Goal: Information Seeking & Learning: Check status

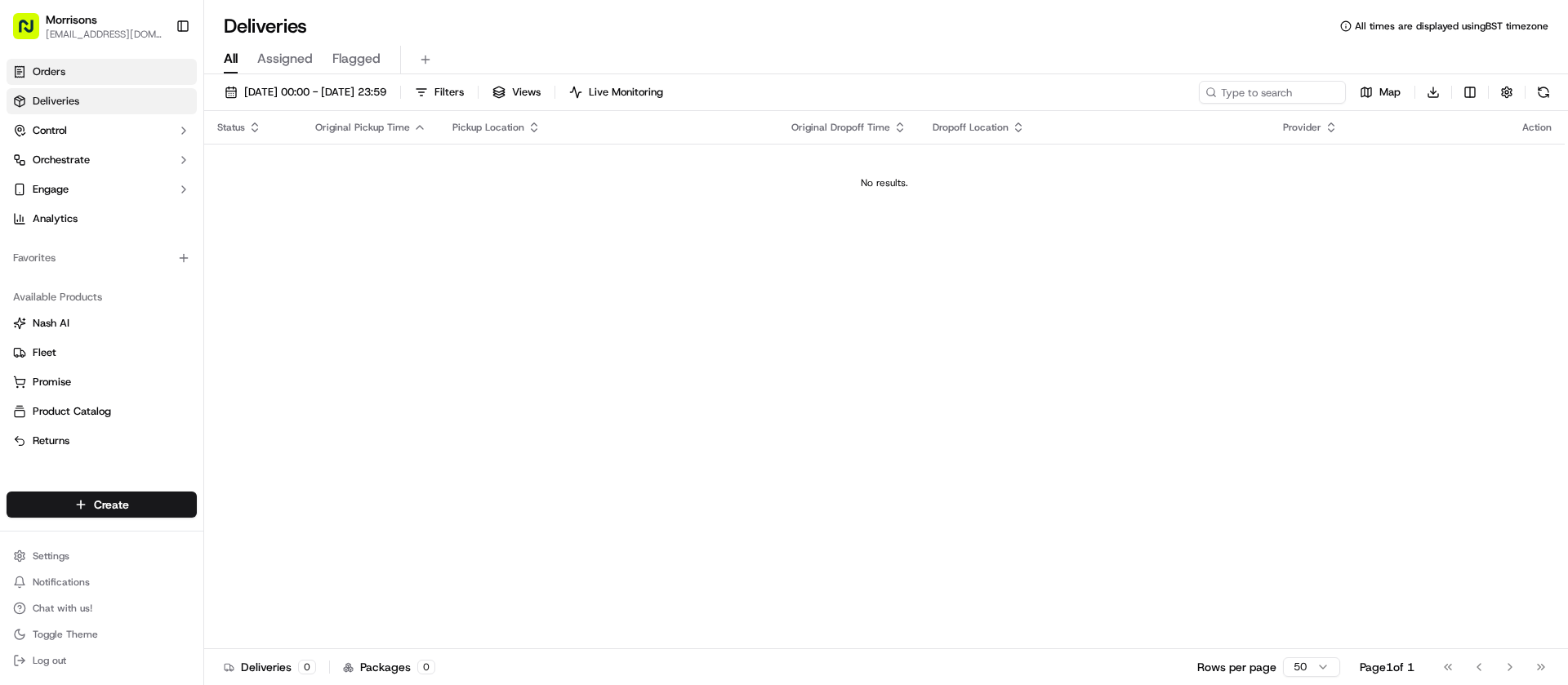
click at [64, 69] on span "Orders" at bounding box center [50, 71] width 33 height 15
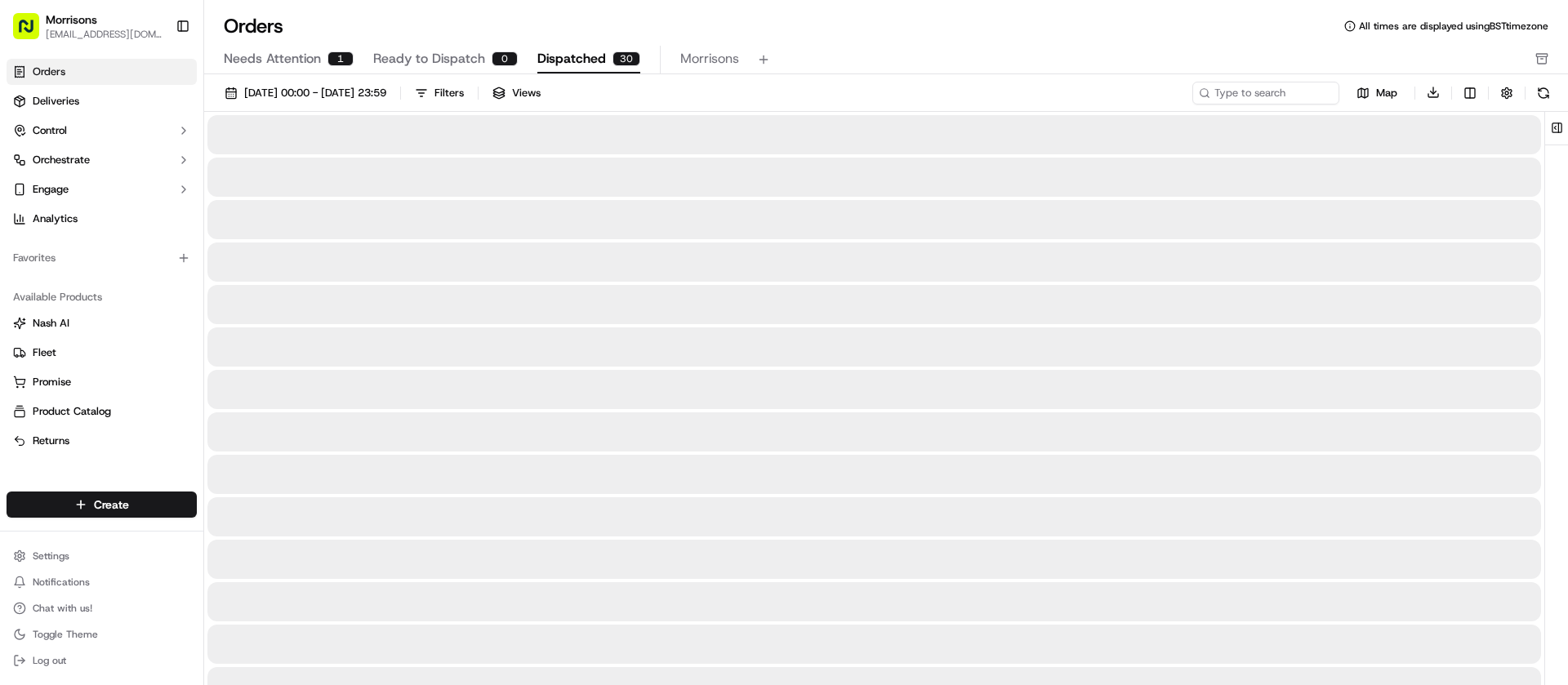
click at [585, 58] on span "Dispatched" at bounding box center [571, 58] width 69 height 19
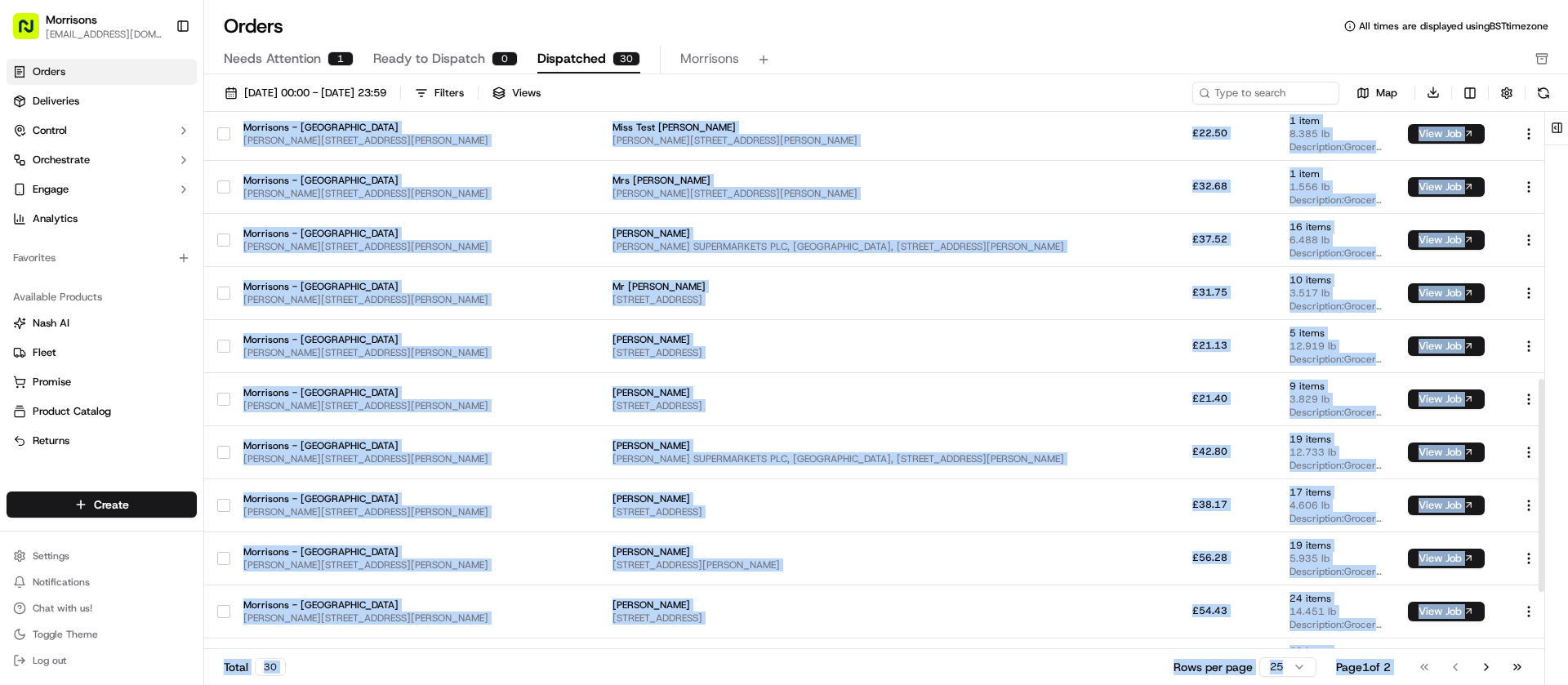
scroll to position [822, 0]
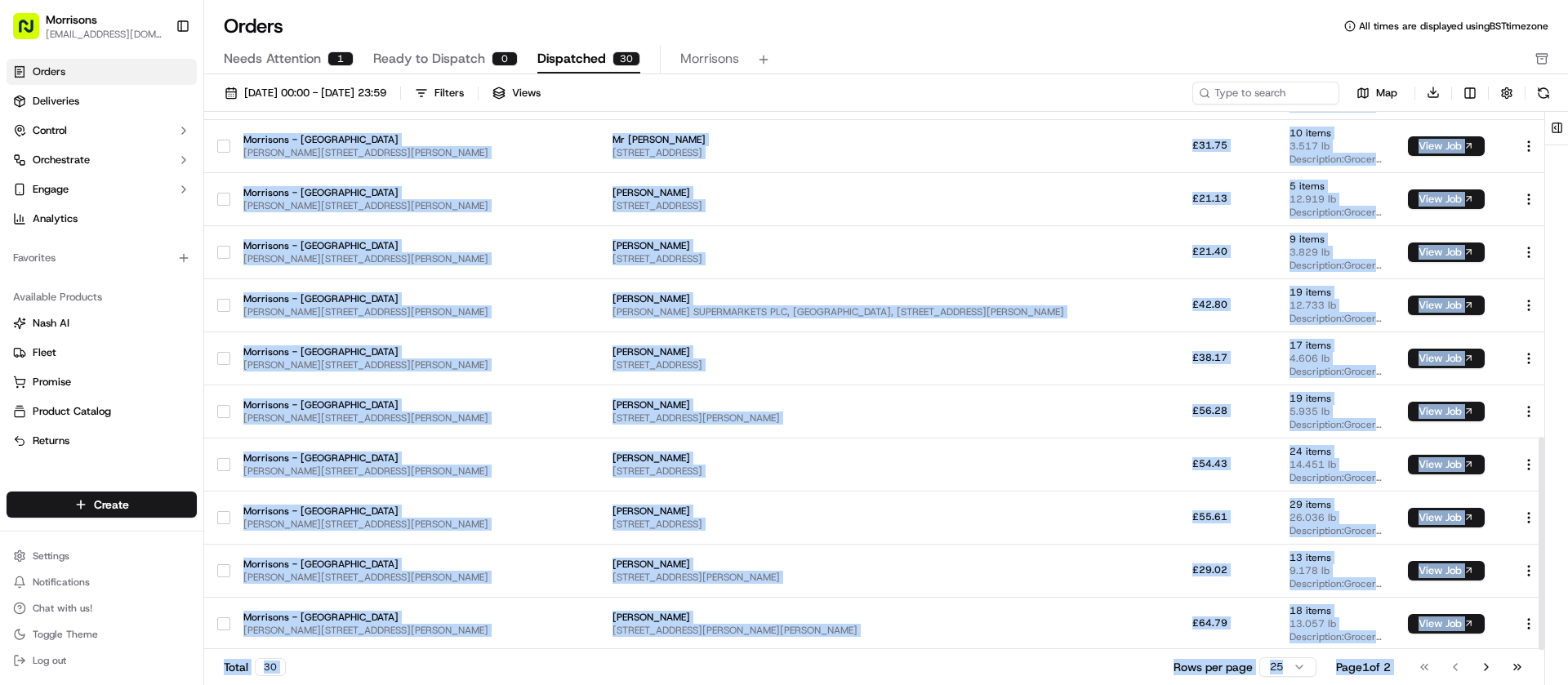
drag, startPoint x: 394, startPoint y: 156, endPoint x: 1567, endPoint y: 647, distance: 1271.6
click at [1567, 648] on div "Pickup Location Pickup Time Dropoff Location Dropoff Time Order Value Order Det…" at bounding box center [886, 400] width 1364 height 578
click at [1482, 668] on button "Go to next page" at bounding box center [1486, 668] width 28 height 23
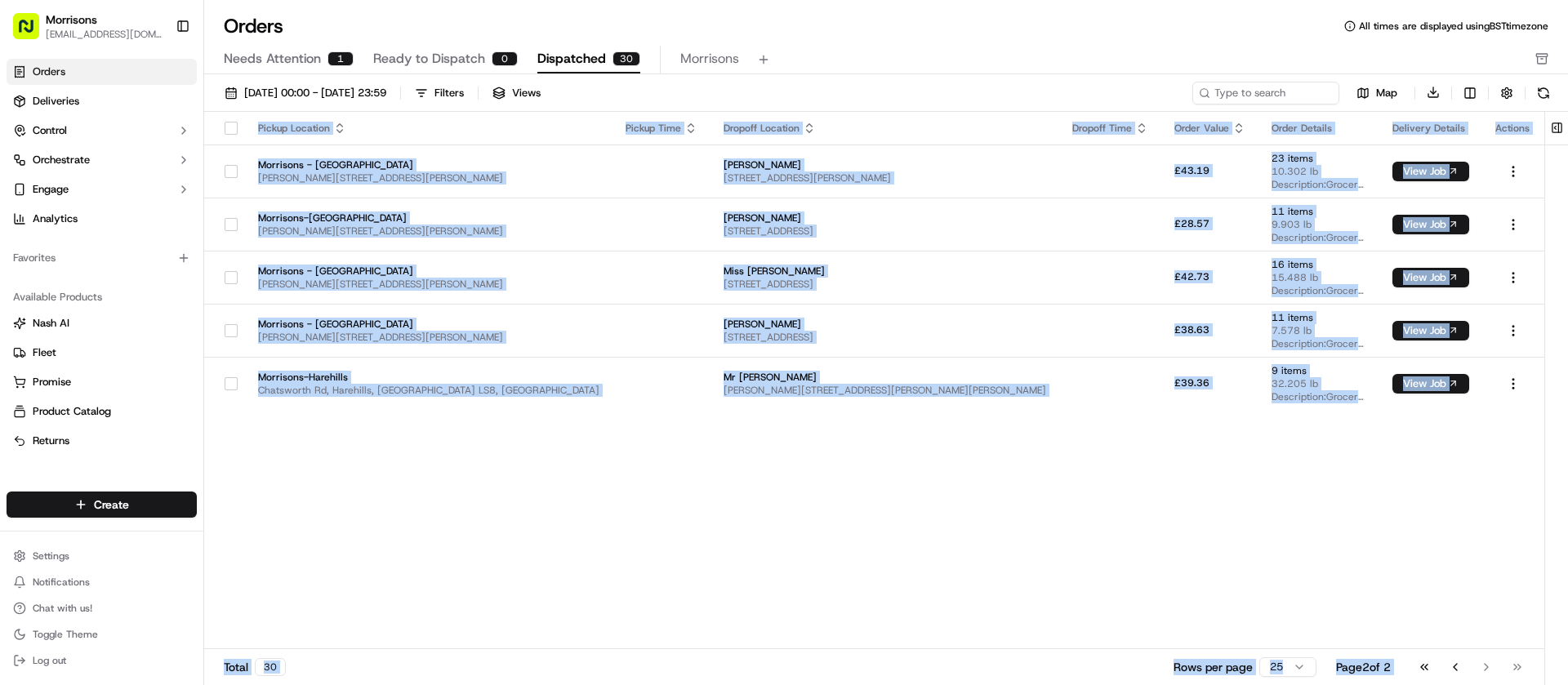
click at [669, 454] on div "Pickup Location Pickup Time Dropoff Location Dropoff Time Order Value Order Det…" at bounding box center [874, 381] width 1341 height 538
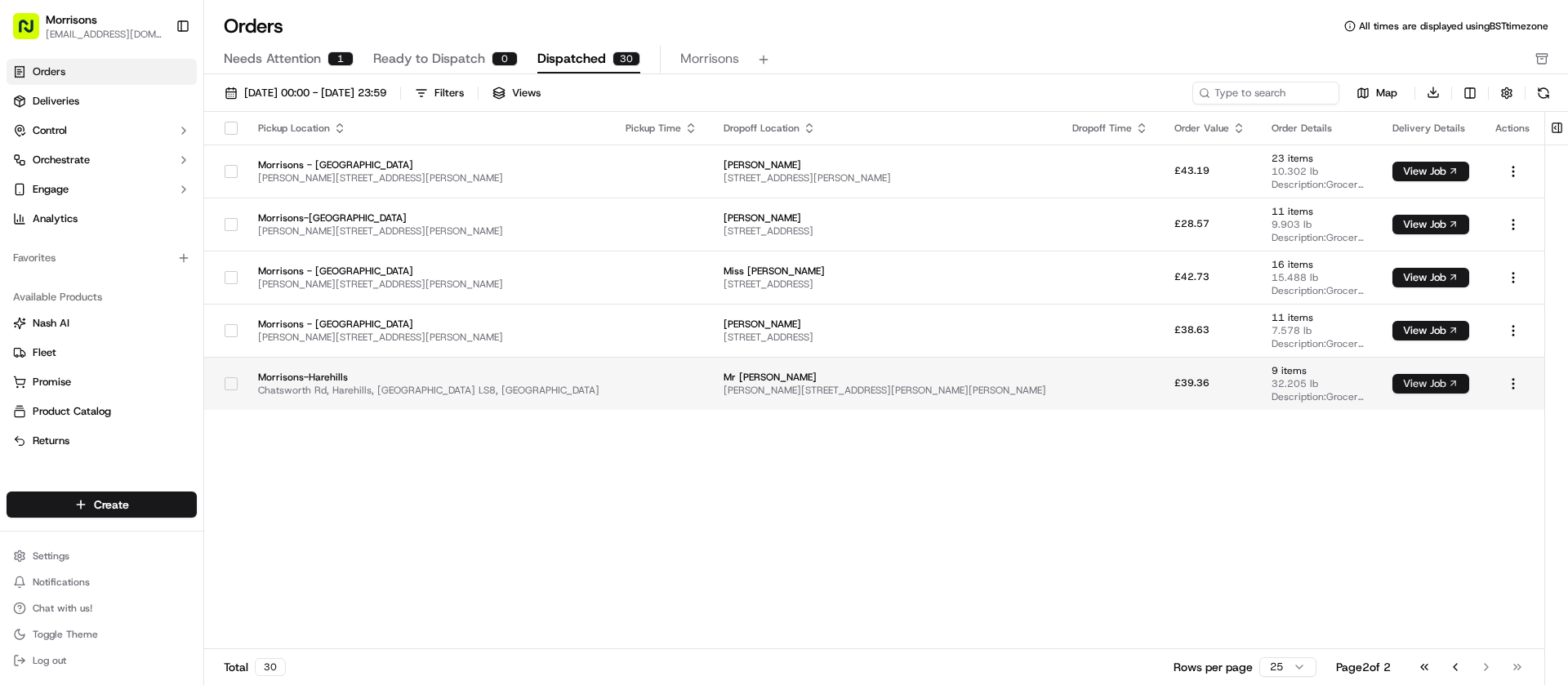
click at [1438, 377] on button "View Job" at bounding box center [1430, 384] width 77 height 19
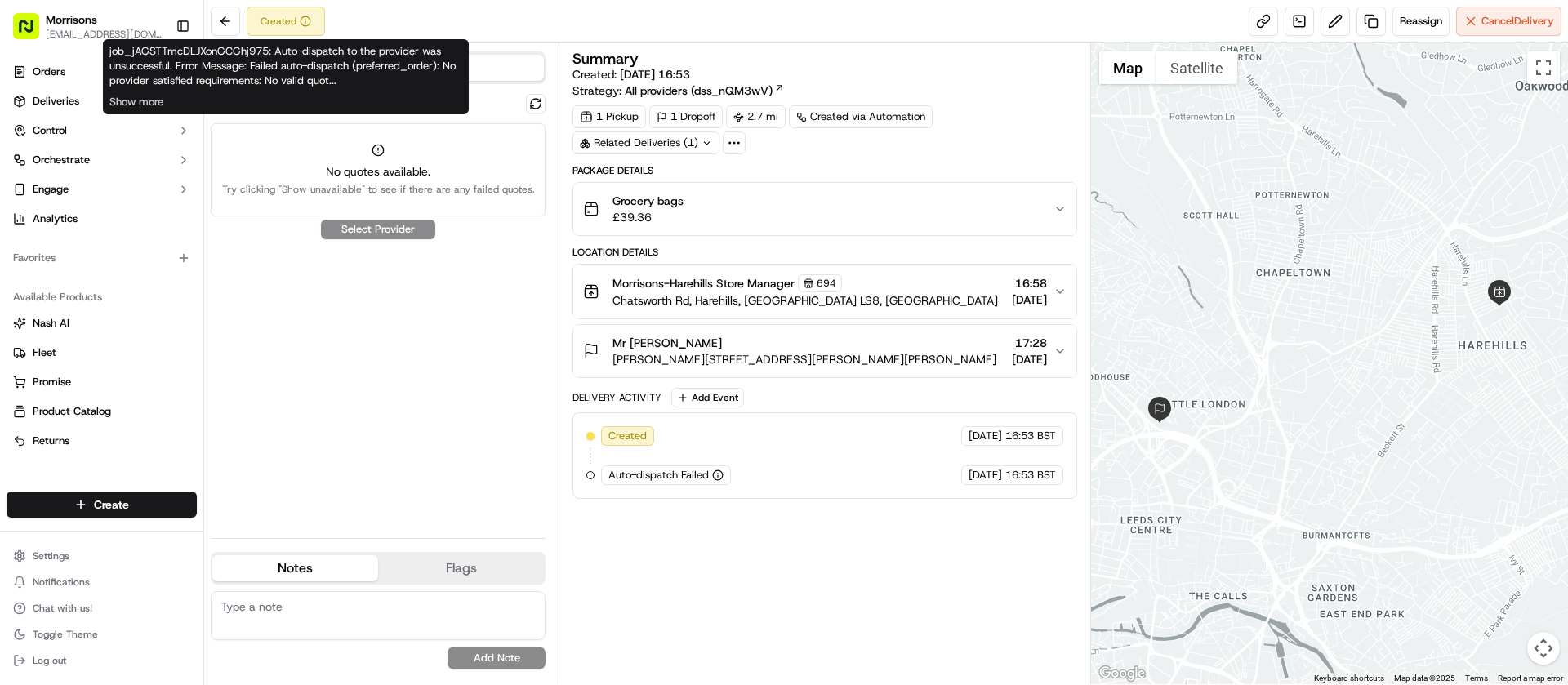
click at [292, 29] on div "Created" at bounding box center [286, 21] width 79 height 29
click at [145, 103] on button "Show more" at bounding box center [136, 102] width 53 height 15
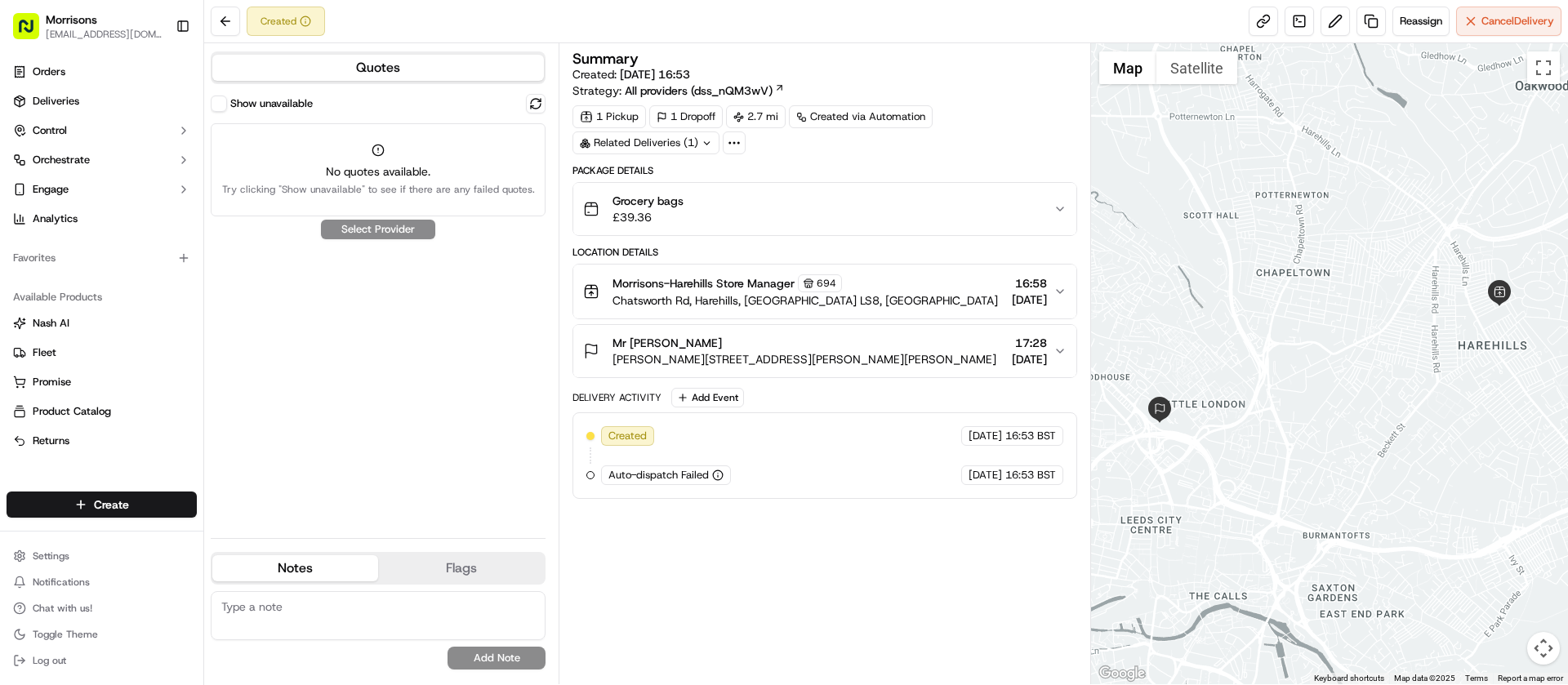
click at [778, 89] on icon at bounding box center [779, 87] width 11 height 11
click at [463, 561] on button "Flags" at bounding box center [460, 568] width 166 height 26
click at [293, 570] on button "Notes" at bounding box center [295, 568] width 166 height 26
click at [1061, 348] on icon "button" at bounding box center [1060, 351] width 13 height 13
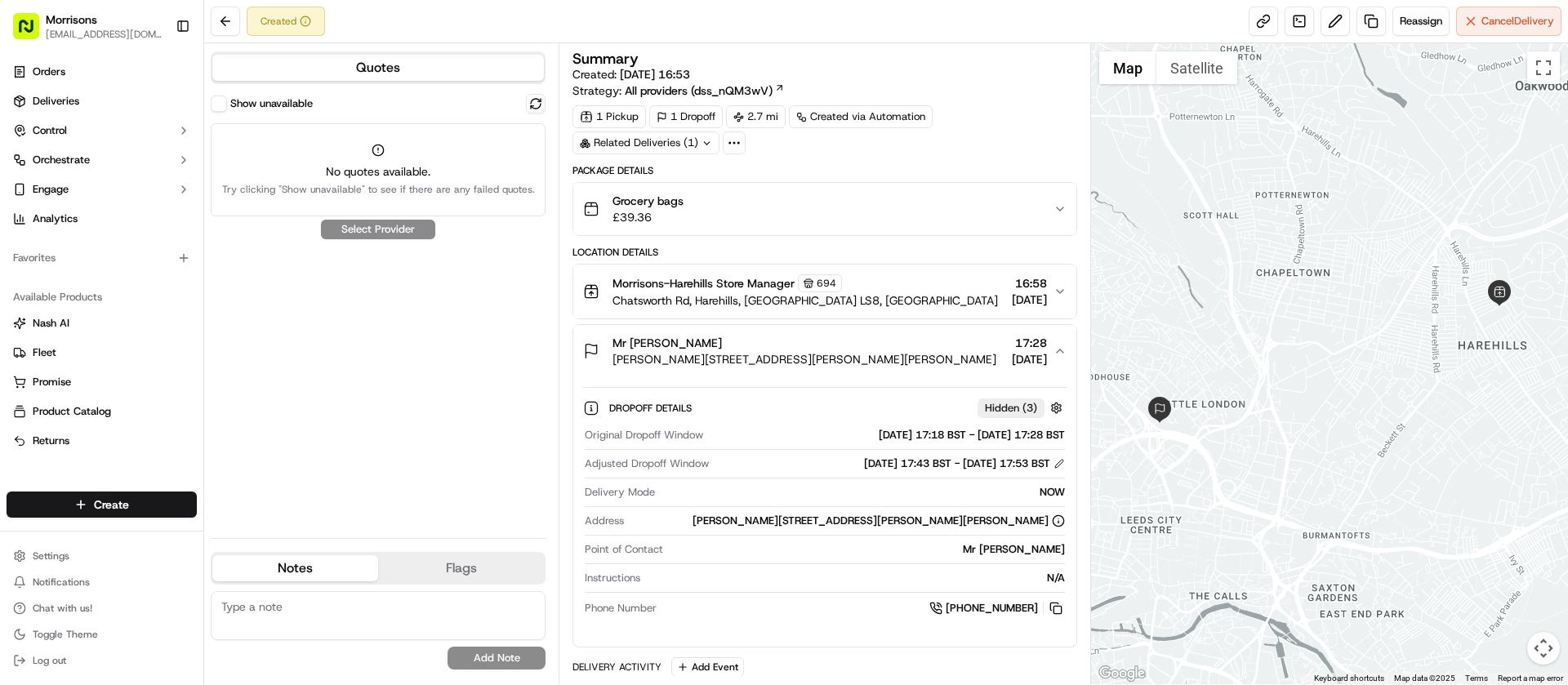
click at [1057, 352] on icon "button" at bounding box center [1060, 351] width 13 height 13
